Goal: Transaction & Acquisition: Purchase product/service

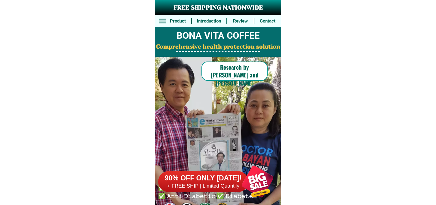
click at [248, 180] on div at bounding box center [257, 181] width 47 height 47
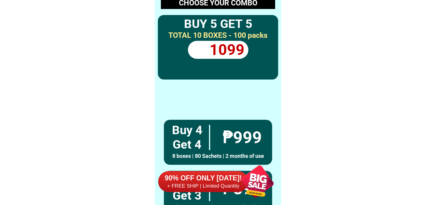
scroll to position [4417, 0]
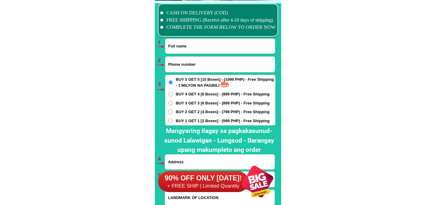
click at [196, 61] on input "Input phone_number" at bounding box center [219, 64] width 109 height 15
click at [189, 44] on input "Input full_name" at bounding box center [219, 46] width 109 height 15
paste input "[PERSON_NAME]"
type input "[PERSON_NAME]"
click at [202, 65] on input "Input phone_number" at bounding box center [219, 64] width 109 height 15
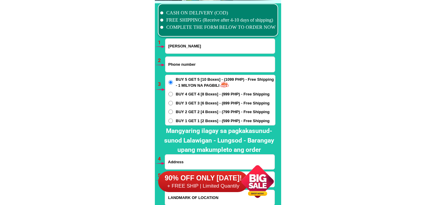
paste input "09156994349"
type input "09156994349"
click at [184, 113] on span "BUY 2 GET 2 [4 Boxes] - (799 PHP) - Free Shipping" at bounding box center [223, 112] width 94 height 6
click at [173, 113] on input "BUY 2 GET 2 [4 Boxes] - (799 PHP) - Free Shipping" at bounding box center [170, 112] width 5 height 5
radio input "true"
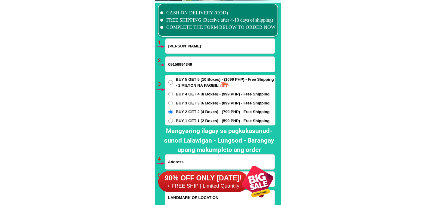
scroll to position [4450, 0]
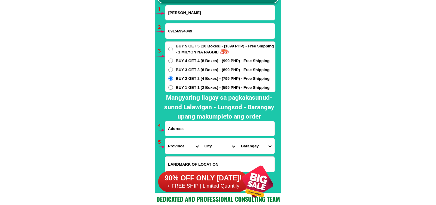
click at [181, 128] on input "Input address" at bounding box center [219, 128] width 109 height 15
paste input "Sogoy Castilla Sorsogon Sogoy Elem. School"
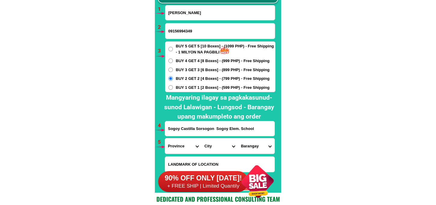
type input "Sogoy Castilla Sorsogon Sogoy Elem. School"
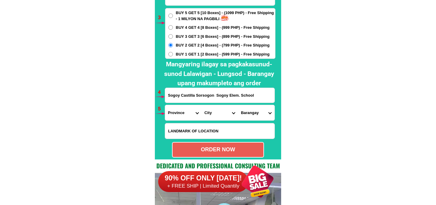
click at [181, 113] on select "Province [GEOGRAPHIC_DATA] [GEOGRAPHIC_DATA][PERSON_NAME][GEOGRAPHIC_DATA][GEOG…" at bounding box center [183, 112] width 36 height 15
click at [165, 105] on select "Province [GEOGRAPHIC_DATA] [GEOGRAPHIC_DATA][PERSON_NAME][GEOGRAPHIC_DATA][GEOG…" at bounding box center [183, 112] width 36 height 15
click at [182, 114] on select "Province [GEOGRAPHIC_DATA] [GEOGRAPHIC_DATA][PERSON_NAME][GEOGRAPHIC_DATA][GEOG…" at bounding box center [183, 112] width 36 height 15
select select "63_662"
click at [165, 105] on select "Province [GEOGRAPHIC_DATA] [GEOGRAPHIC_DATA][PERSON_NAME][GEOGRAPHIC_DATA][GEOG…" at bounding box center [183, 112] width 36 height 15
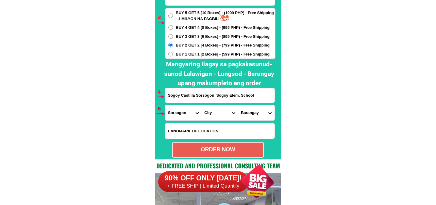
click at [211, 116] on select "City Barcelona Bulan Bulusan Castilla Donsol Gubat Irosin Juban Matnog Prieto-d…" at bounding box center [219, 112] width 36 height 15
select select "63_6628114"
click at [201, 105] on select "City Barcelona Bulan Bulusan Castilla Donsol Gubat Irosin Juban Matnog Prieto-d…" at bounding box center [219, 112] width 36 height 15
drag, startPoint x: 258, startPoint y: 113, endPoint x: 258, endPoint y: 105, distance: 8.1
click at [258, 113] on select "Barangay Amomonting Bagalayag Bagong sirang Bonga Buenavista Burabod Caburacan …" at bounding box center [256, 112] width 36 height 15
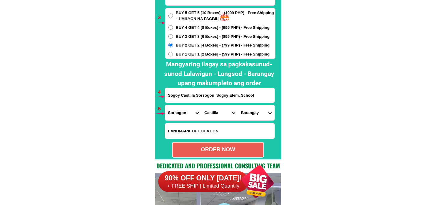
select select "63_6628114651"
click at [238, 105] on select "Barangay Amomonting Bagalayag Bagong sirang Bonga Buenavista Burabod Caburacan …" at bounding box center [256, 112] width 36 height 15
click at [221, 148] on div "ORDER NOW" at bounding box center [217, 150] width 91 height 8
type input "09156994349"
type input "Sogoy Castilla Sorsogon Sogoy Elem. School"
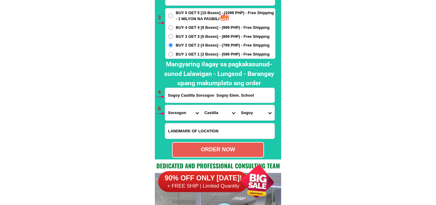
radio input "true"
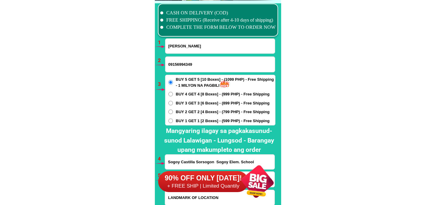
click at [186, 45] on input "Norma Daen" at bounding box center [219, 46] width 109 height 15
paste input "Jenelyn Torres"
type input "Jenelyn Torres"
click at [188, 65] on input "09156994349" at bounding box center [219, 64] width 109 height 15
paste input "09214300840"
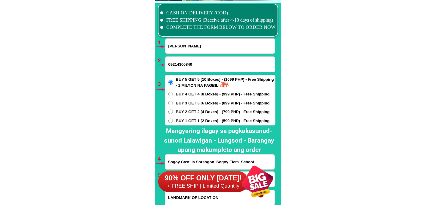
type input "09214300840"
click at [190, 112] on span "BUY 2 GET 2 [4 Boxes] - (799 PHP) - Free Shipping" at bounding box center [223, 112] width 94 height 6
click at [173, 112] on input "BUY 2 GET 2 [4 Boxes] - (799 PHP) - Free Shipping" at bounding box center [170, 112] width 5 height 5
radio input "true"
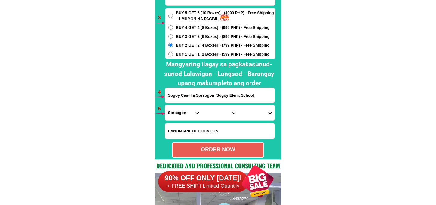
drag, startPoint x: 192, startPoint y: 97, endPoint x: 188, endPoint y: 99, distance: 4.3
click at [193, 96] on input "Sogoy Castilla Sorsogon Sogoy Elem. School" at bounding box center [219, 95] width 109 height 15
paste input "Blk6 Lot7 King Phillip st Dexter Ville Royale San Nicolas 2 Dasmarinas Cavite"
type input "Blk6 Lot7 King Phillip st Dexter Ville Royale San Nicolas 2 Dasmarinas Cavite"
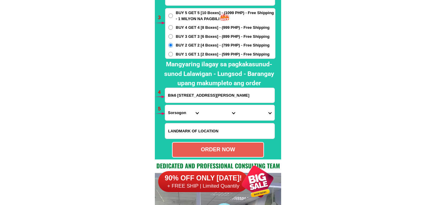
scroll to position [0, 37]
click at [180, 106] on select "Province [GEOGRAPHIC_DATA] [GEOGRAPHIC_DATA][PERSON_NAME][GEOGRAPHIC_DATA][GEOG…" at bounding box center [183, 112] width 36 height 15
select select "63_826"
click at [165, 105] on select "Province [GEOGRAPHIC_DATA] [GEOGRAPHIC_DATA][PERSON_NAME][GEOGRAPHIC_DATA][GEOG…" at bounding box center [183, 112] width 36 height 15
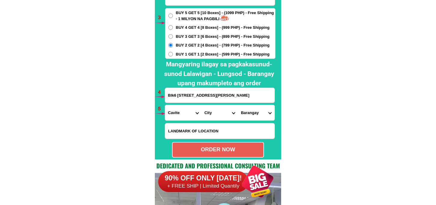
click at [213, 112] on select "City Alfonso Amadeo Bacoor Carmona Cavite-city Cavite-magallanes Cavite-rosario…" at bounding box center [219, 112] width 36 height 15
select select "63_8262364"
click at [201, 105] on select "City Alfonso Amadeo Bacoor Carmona Cavite-city Cavite-magallanes Cavite-rosario…" at bounding box center [219, 112] width 36 height 15
click at [260, 110] on select "Barangay Burol Burol i Burol ii Burol iii Datu esmael (bago-a-ingud) Emmanuel b…" at bounding box center [256, 112] width 36 height 15
select select "63_82623649696"
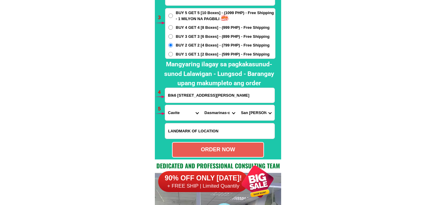
click at [238, 105] on select "Barangay Burol Burol i Burol ii Burol iii Datu esmael (bago-a-ingud) Emmanuel b…" at bounding box center [256, 112] width 36 height 15
click at [202, 150] on div "ORDER NOW" at bounding box center [217, 150] width 91 height 8
radio input "true"
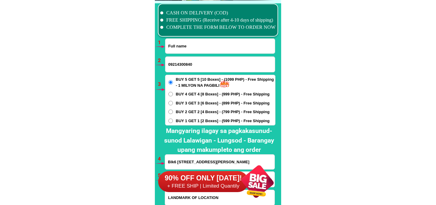
click at [198, 45] on input "Input full_name" at bounding box center [219, 46] width 109 height 15
paste input "Lily Murillo"
type input "Lily Murillo"
click at [199, 59] on input "09214300840" at bounding box center [219, 64] width 109 height 15
paste input "09952613501"
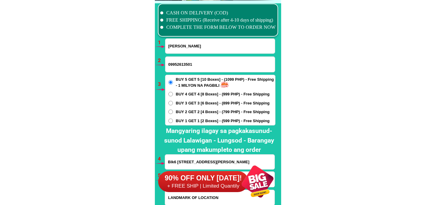
type input "09952613501"
click at [180, 110] on span "BUY 2 GET 2 [4 Boxes] - (799 PHP) - Free Shipping" at bounding box center [223, 112] width 94 height 6
click at [173, 110] on input "BUY 2 GET 2 [4 Boxes] - (799 PHP) - Free Shipping" at bounding box center [170, 112] width 5 height 5
radio input "true"
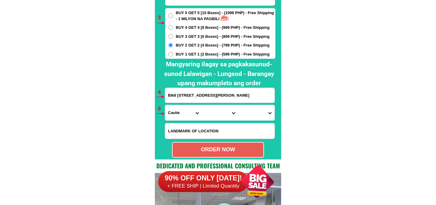
click at [192, 96] on input "Blk6 Lot7 King Phillip st Dexter Ville Royale San Nicolas 2 Dasmarinas Cavite" at bounding box center [219, 95] width 109 height 15
paste input "FVR bldg. 31Guirayan St. Brgy Doña Imelda. Quezon City"
type input "FVR bldg. 31Guirayan St. Brgy Doña Imelda. Quezon City"
drag, startPoint x: 189, startPoint y: 115, endPoint x: 189, endPoint y: 112, distance: 3.3
click at [189, 115] on select "Province [GEOGRAPHIC_DATA] [GEOGRAPHIC_DATA][PERSON_NAME][GEOGRAPHIC_DATA][GEOG…" at bounding box center [183, 112] width 36 height 15
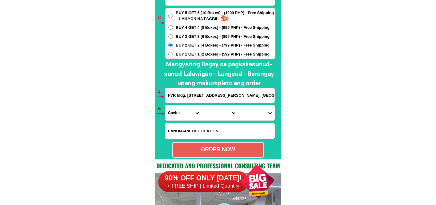
select select "63_219"
click at [165, 105] on select "Province [GEOGRAPHIC_DATA] [GEOGRAPHIC_DATA][PERSON_NAME][GEOGRAPHIC_DATA][GEOG…" at bounding box center [183, 112] width 36 height 15
click at [213, 114] on select "City Binondo CALOOCAN Ermita Intramuros Las-pinas Makati Malabon-city Malate Ma…" at bounding box center [219, 112] width 36 height 15
select select "63_2194070"
click at [201, 105] on select "City Binondo CALOOCAN Ermita Intramuros Las-pinas Makati Malabon-city Malate Ma…" at bounding box center [219, 112] width 36 height 15
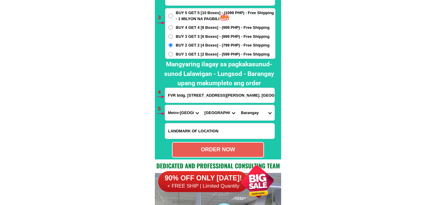
click at [252, 114] on select "Barangay Alicia Amihan Apolonio samson Aurora Baesa Bagbag Bago bantay Bagong l…" at bounding box center [256, 112] width 36 height 15
select select "63_219407014855"
click at [238, 105] on select "Barangay Alicia Amihan Apolonio samson Aurora Baesa Bagbag Bago bantay Bagong l…" at bounding box center [256, 112] width 36 height 15
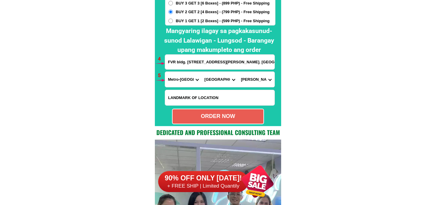
click at [218, 122] on div "ORDER NOW" at bounding box center [218, 117] width 92 height 16
radio input "true"
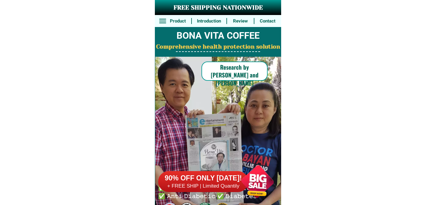
click at [254, 171] on div at bounding box center [257, 181] width 47 height 47
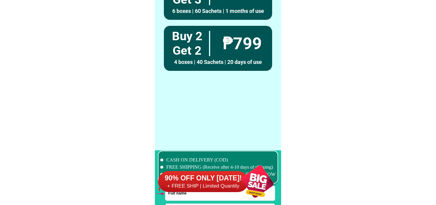
scroll to position [4417, 0]
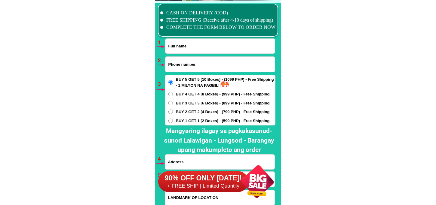
click at [201, 67] on input "Input phone_number" at bounding box center [219, 64] width 109 height 15
paste input "09758739752"
type input "09758739752"
click at [231, 47] on input "Input full_name" at bounding box center [219, 46] width 109 height 15
paste input "Amalia Leong Escopete"
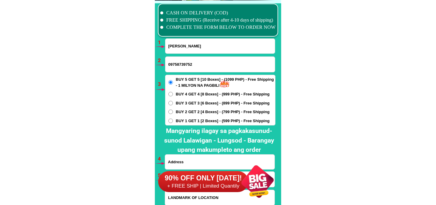
type input "Amalia Leong Escopete"
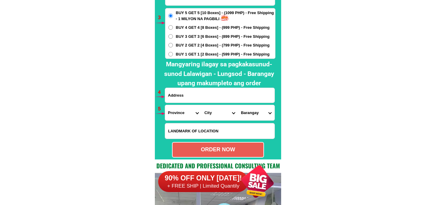
click at [205, 98] on input "Input address" at bounding box center [219, 95] width 109 height 15
paste input "De La Paz Street North Poblacion Bacong"
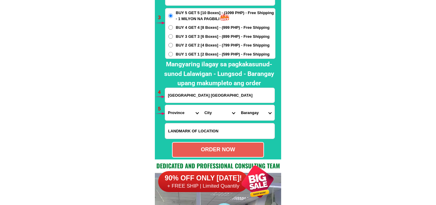
type input "De La Paz Street North Poblacion Bacong"
click at [179, 111] on select "Province [GEOGRAPHIC_DATA] [GEOGRAPHIC_DATA] [GEOGRAPHIC_DATA] [GEOGRAPHIC_DATA…" at bounding box center [183, 112] width 36 height 15
click at [165, 105] on select "Province [GEOGRAPHIC_DATA] [GEOGRAPHIC_DATA] [GEOGRAPHIC_DATA] [GEOGRAPHIC_DATA…" at bounding box center [183, 112] width 36 height 15
click at [211, 114] on select "City Bacolod-city Bago-city Binalbagan Cadiz-city Candoni Cauayan Enrique-b.-ma…" at bounding box center [219, 112] width 36 height 15
click at [183, 112] on select "Province [GEOGRAPHIC_DATA] [GEOGRAPHIC_DATA][PERSON_NAME][GEOGRAPHIC_DATA][GEOG…" at bounding box center [183, 112] width 36 height 15
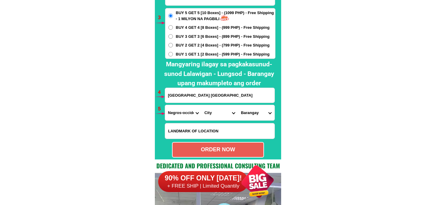
click at [165, 105] on select "Province [GEOGRAPHIC_DATA] [GEOGRAPHIC_DATA][PERSON_NAME][GEOGRAPHIC_DATA][GEOG…" at bounding box center [183, 112] width 36 height 15
drag, startPoint x: 187, startPoint y: 113, endPoint x: 187, endPoint y: 106, distance: 6.3
click at [187, 110] on select "Province [GEOGRAPHIC_DATA] [GEOGRAPHIC_DATA][PERSON_NAME][GEOGRAPHIC_DATA][GEOG…" at bounding box center [183, 112] width 36 height 15
click at [165, 105] on select "Province [GEOGRAPHIC_DATA] [GEOGRAPHIC_DATA][PERSON_NAME][GEOGRAPHIC_DATA][GEOG…" at bounding box center [183, 112] width 36 height 15
drag, startPoint x: 212, startPoint y: 114, endPoint x: 216, endPoint y: 105, distance: 9.5
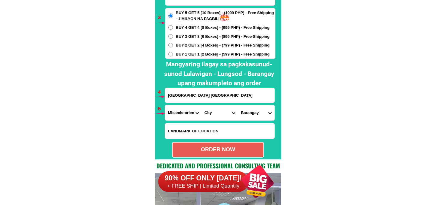
click at [212, 114] on select "City Alubijid Balingasag Balingoan Binuangan Cagayan-de-oro-city El-salvador-ci…" at bounding box center [219, 112] width 36 height 15
click at [183, 115] on select "Province [GEOGRAPHIC_DATA] [GEOGRAPHIC_DATA][PERSON_NAME][GEOGRAPHIC_DATA][GEOG…" at bounding box center [183, 112] width 36 height 15
click at [165, 105] on select "Province [GEOGRAPHIC_DATA] [GEOGRAPHIC_DATA][PERSON_NAME][GEOGRAPHIC_DATA][GEOG…" at bounding box center [183, 112] width 36 height 15
click at [210, 114] on select "City Bacolod-city Bago-city Binalbagan Cadiz-city Candoni Cauayan Enrique-b.-ma…" at bounding box center [219, 112] width 36 height 15
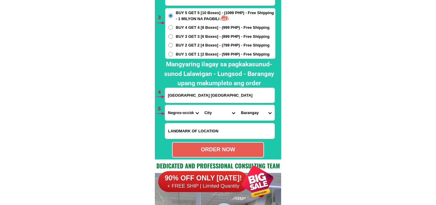
drag, startPoint x: 355, startPoint y: 59, endPoint x: 297, endPoint y: 8, distance: 77.9
drag, startPoint x: 178, startPoint y: 112, endPoint x: 179, endPoint y: 105, distance: 6.8
click at [178, 112] on select "Province [GEOGRAPHIC_DATA] [GEOGRAPHIC_DATA][PERSON_NAME][GEOGRAPHIC_DATA][GEOG…" at bounding box center [183, 112] width 36 height 15
select select "63_411"
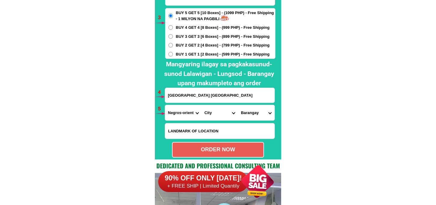
click at [165, 105] on select "Province [GEOGRAPHIC_DATA] [GEOGRAPHIC_DATA][PERSON_NAME][GEOGRAPHIC_DATA][GEOG…" at bounding box center [183, 112] width 36 height 15
drag, startPoint x: 217, startPoint y: 114, endPoint x: 215, endPoint y: 105, distance: 9.4
click at [217, 114] on select "City Amlan Ayungon Bacong Bais-city Basay Bayawan-city Bindoy Canlaon-city Daui…" at bounding box center [219, 112] width 36 height 15
select select "63_411899"
click at [201, 105] on select "City Amlan Ayungon Bacong Bais-city Basay Bayawan-city Bindoy Canlaon-city Daui…" at bounding box center [219, 112] width 36 height 15
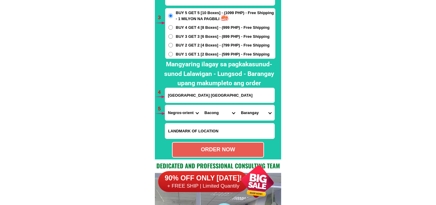
click at [249, 116] on select "Barangay Balayagmanok Banilad Buntis Buntod Calangag Combado Doldol Isugan Lipt…" at bounding box center [256, 112] width 36 height 15
select select "63_41189953743"
click at [238, 105] on select "Barangay Balayagmanok Banilad Buntis Buntod Calangag Combado Doldol Isugan Lipt…" at bounding box center [256, 112] width 36 height 15
click at [235, 151] on div "ORDER NOW" at bounding box center [217, 150] width 91 height 8
radio input "true"
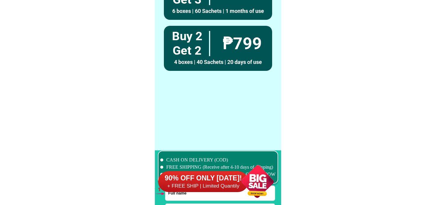
scroll to position [4417, 0]
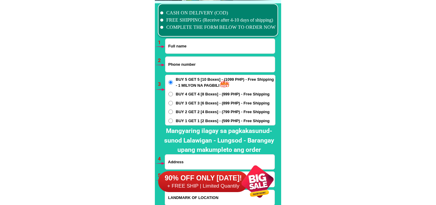
click at [195, 68] on input "Input phone_number" at bounding box center [219, 64] width 109 height 15
paste input "09602643910"
type input "09602643910"
click at [193, 47] on input "Input full_name" at bounding box center [219, 46] width 109 height 15
paste input "Ems Sera Dinglasan"
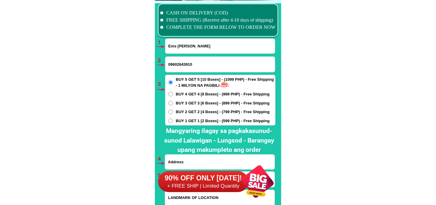
type input "Ems Sera Dinglasan"
click at [187, 112] on span "BUY 2 GET 2 [4 Boxes] - (799 PHP) - Free Shipping" at bounding box center [223, 112] width 94 height 6
click at [173, 112] on input "BUY 2 GET 2 [4 Boxes] - (799 PHP) - Free Shipping" at bounding box center [170, 112] width 5 height 5
radio input "true"
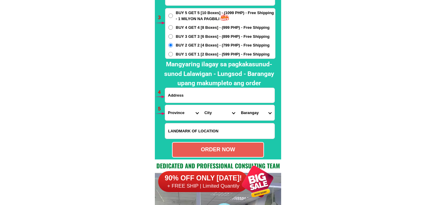
click at [191, 98] on input "Input address" at bounding box center [219, 95] width 109 height 15
paste input "Ems Sera Dinglasan Sitio Ilaya Bignay 2 Sariaya Quezon tapat ng daycare center …"
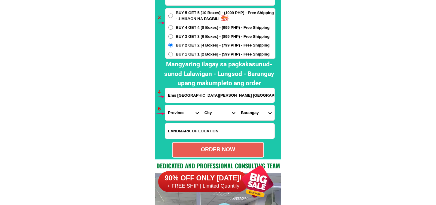
scroll to position [0, 91]
type input "Ems Sera Dinglasan Sitio Ilaya Bignay 2 Sariaya Quezon tapat ng daycare center …"
drag, startPoint x: 175, startPoint y: 113, endPoint x: 181, endPoint y: 106, distance: 8.7
click at [175, 112] on select "Province [GEOGRAPHIC_DATA] [GEOGRAPHIC_DATA] [GEOGRAPHIC_DATA] [GEOGRAPHIC_DATA…" at bounding box center [183, 112] width 36 height 15
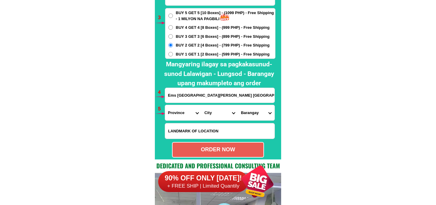
select select "63_397"
click at [165, 105] on select "Province [GEOGRAPHIC_DATA] [GEOGRAPHIC_DATA] [GEOGRAPHIC_DATA] [GEOGRAPHIC_DATA…" at bounding box center [183, 112] width 36 height 15
drag, startPoint x: 220, startPoint y: 114, endPoint x: 220, endPoint y: 107, distance: 7.2
click at [220, 114] on select "City Agdangan Alabat Atimonan Burdeos Calauag Catanauan General-nakar Guinayang…" at bounding box center [219, 112] width 36 height 15
select select "63_3974728"
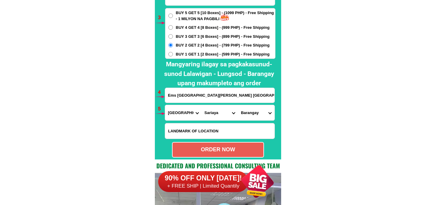
click at [201, 105] on select "City Agdangan Alabat Atimonan Burdeos Calauag Catanauan General-nakar Guinayang…" at bounding box center [219, 112] width 36 height 15
click at [251, 116] on select "Barangay Antipolo Balubal Barangay 1 (pob.) Barangay 2 (pob.) Barangay 3 (pob.)…" at bounding box center [256, 112] width 36 height 15
select select "63_39747283686"
click at [238, 105] on select "Barangay Antipolo Balubal Barangay 1 (pob.) Barangay 2 (pob.) Barangay 3 (pob.)…" at bounding box center [256, 112] width 36 height 15
click at [217, 145] on div "ORDER NOW" at bounding box center [218, 150] width 92 height 16
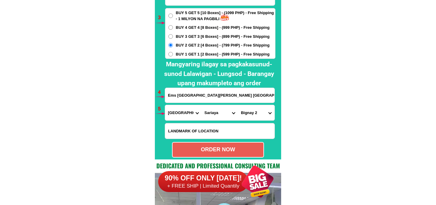
radio input "true"
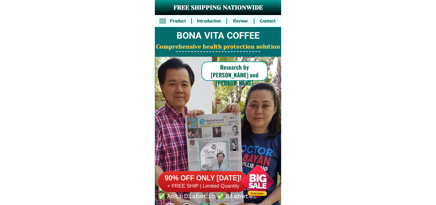
click at [257, 191] on div at bounding box center [257, 181] width 47 height 47
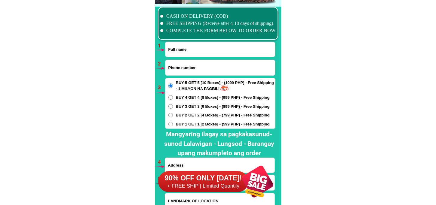
scroll to position [4417, 0]
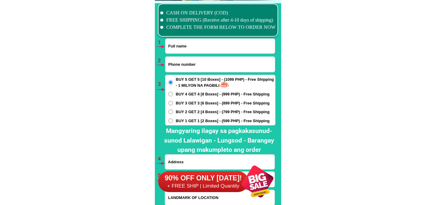
click at [186, 41] on input "Input full_name" at bounding box center [219, 46] width 109 height 15
paste input "Dolor Berana"
type input "Dolor Berana"
click at [205, 65] on input "Input phone_number" at bounding box center [219, 64] width 109 height 15
paste input "09177482289"
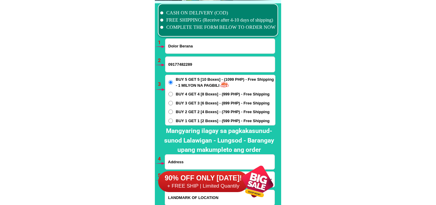
type input "09177482289"
click at [178, 100] on span "BUY 3 GET 3 [6 Boxes] - (899 PHP) - Free Shipping" at bounding box center [223, 103] width 94 height 6
click at [173, 101] on input "BUY 3 GET 3 [6 Boxes] - (899 PHP) - Free Shipping" at bounding box center [170, 103] width 5 height 5
radio input "true"
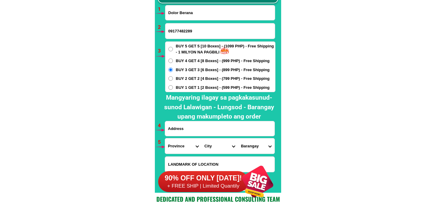
click at [189, 128] on input "Input address" at bounding box center [219, 128] width 109 height 15
paste input "[STREET_ADDRESS] [GEOGRAPHIC_DATA]"
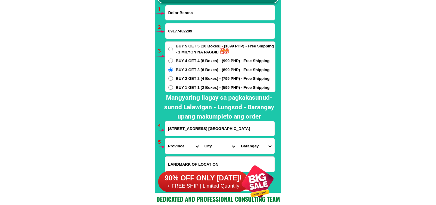
scroll to position [0, 4]
type input "[STREET_ADDRESS] [GEOGRAPHIC_DATA]"
drag, startPoint x: 177, startPoint y: 147, endPoint x: 178, endPoint y: 138, distance: 9.1
click at [177, 147] on select "Province [GEOGRAPHIC_DATA] [GEOGRAPHIC_DATA][PERSON_NAME][GEOGRAPHIC_DATA][GEOG…" at bounding box center [183, 145] width 36 height 15
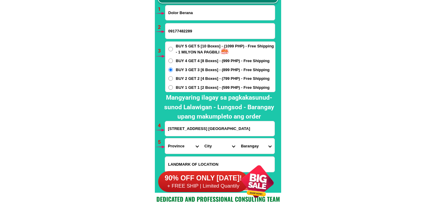
select select "63_108"
click at [165, 138] on select "Province [GEOGRAPHIC_DATA] [GEOGRAPHIC_DATA][PERSON_NAME][GEOGRAPHIC_DATA][GEOG…" at bounding box center [183, 145] width 36 height 15
click at [218, 144] on select "City Agoncillo Alitagtag Allacapan [GEOGRAPHIC_DATA] [GEOGRAPHIC_DATA]-balete […" at bounding box center [219, 145] width 36 height 15
select select "63_1088573"
click at [201, 138] on select "City Agoncillo Alitagtag Allacapan [GEOGRAPHIC_DATA] [GEOGRAPHIC_DATA]-balete […" at bounding box center [219, 145] width 36 height 15
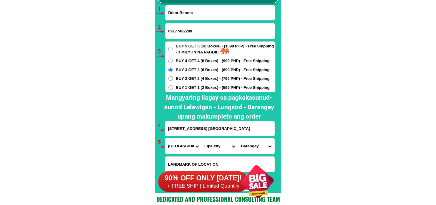
click at [248, 143] on select "Barangay [PERSON_NAME] Antipolo del norte Antipolo del sur [GEOGRAPHIC_DATA] po…" at bounding box center [256, 145] width 36 height 15
select select "63_1088573724"
click at [238, 138] on select "Barangay [PERSON_NAME] Antipolo del norte Antipolo del sur [GEOGRAPHIC_DATA] po…" at bounding box center [256, 145] width 36 height 15
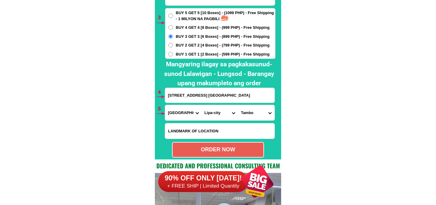
click at [214, 140] on form "Dolor Berana 09177482289 ORDER NOW [STREET_ADDRESS] normanz ville [GEOGRAPHIC_D…" at bounding box center [220, 65] width 111 height 186
click at [215, 145] on div "ORDER NOW" at bounding box center [218, 150] width 92 height 16
type input "09177482289"
radio input "true"
